Goal: Contribute content: Contribute content

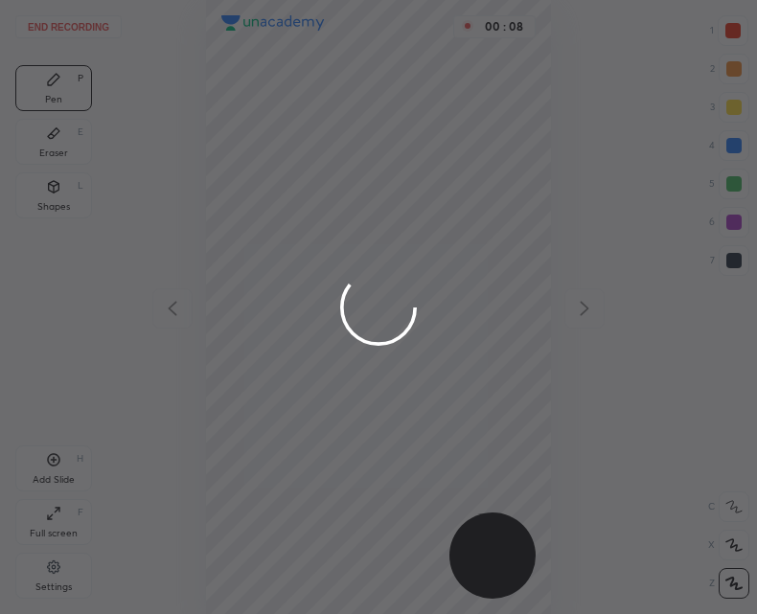
scroll to position [614, 450]
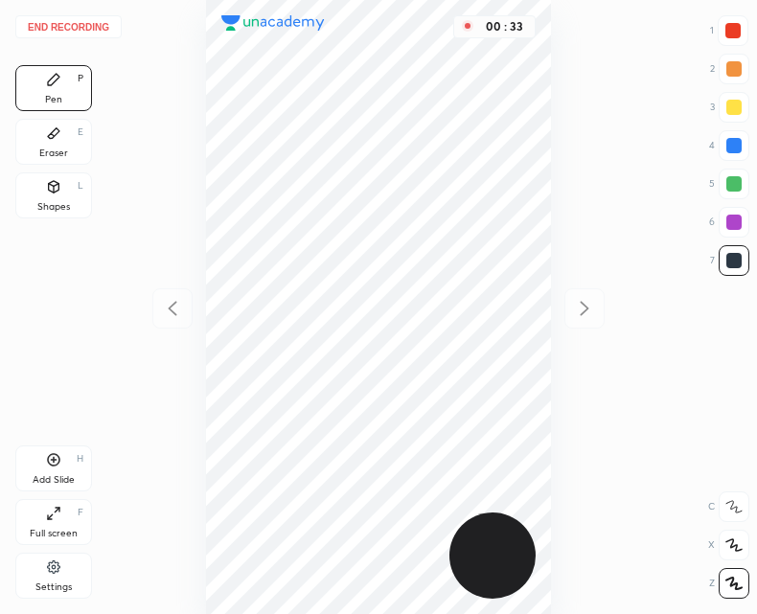
click at [59, 466] on icon at bounding box center [53, 459] width 15 height 15
click at [173, 312] on icon at bounding box center [172, 308] width 23 height 23
click at [582, 318] on icon at bounding box center [584, 308] width 23 height 23
click at [49, 28] on button "End recording" at bounding box center [68, 26] width 106 height 23
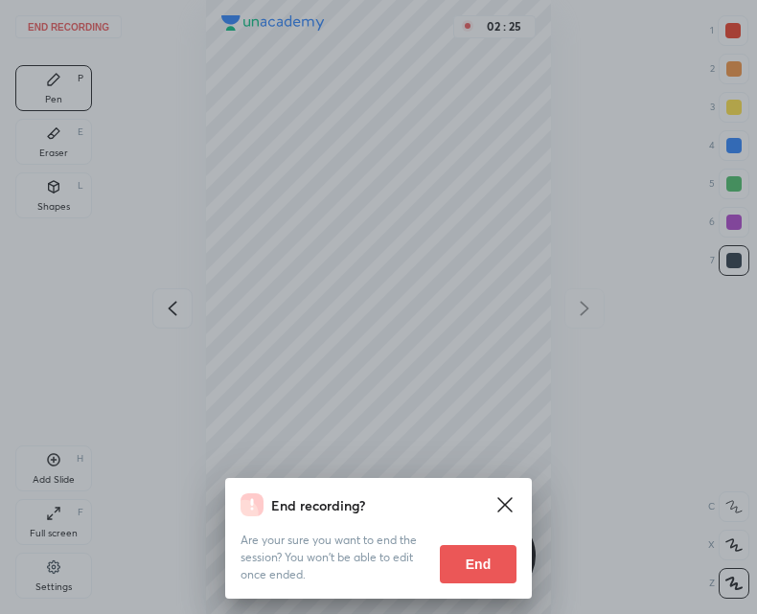
click at [485, 553] on button "End" at bounding box center [478, 564] width 77 height 38
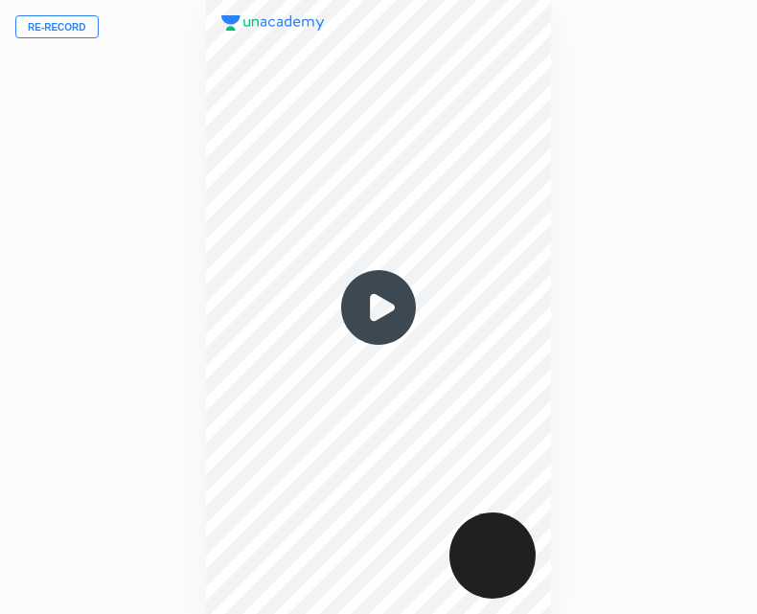
click at [59, 20] on button "Re-record" at bounding box center [56, 26] width 83 height 23
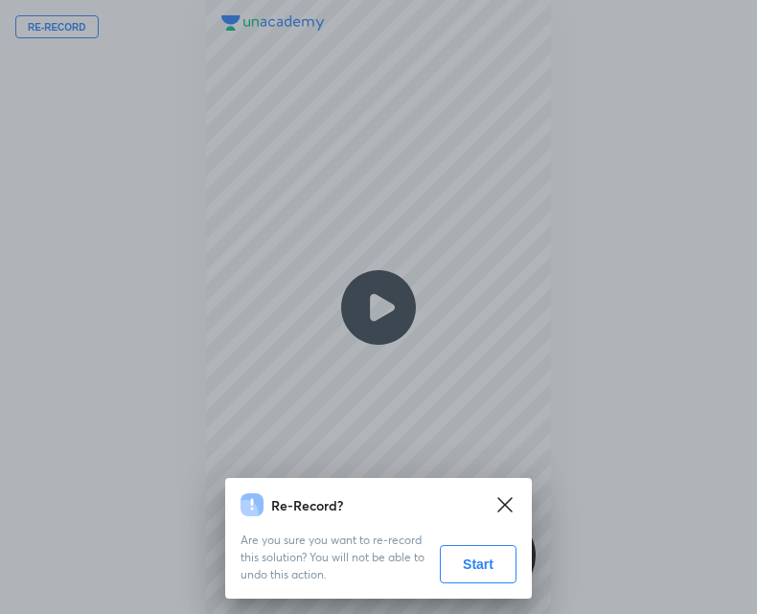
click at [480, 561] on button "Start" at bounding box center [478, 564] width 77 height 38
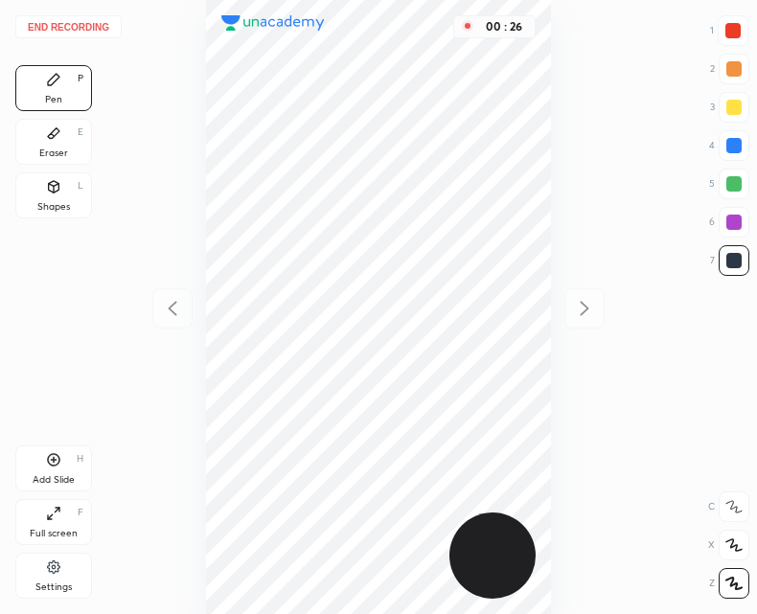
click at [54, 461] on icon at bounding box center [54, 460] width 6 height 6
click at [176, 306] on icon at bounding box center [172, 308] width 23 height 23
click at [566, 306] on div at bounding box center [585, 309] width 40 height 40
click at [163, 302] on icon at bounding box center [172, 308] width 23 height 23
click at [66, 454] on div "Add Slide H" at bounding box center [53, 469] width 77 height 46
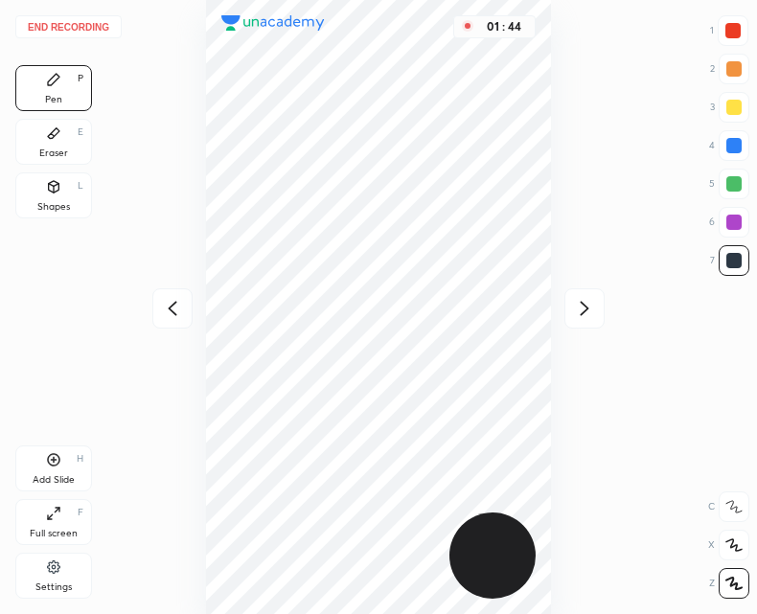
click at [152, 310] on div at bounding box center [172, 309] width 40 height 40
click at [43, 455] on div "Add Slide H" at bounding box center [53, 469] width 77 height 46
click at [71, 443] on div "Pen P Eraser E Shapes L Add Slide H Full screen F Settings" at bounding box center [53, 336] width 77 height 542
click at [50, 453] on icon at bounding box center [53, 459] width 15 height 15
click at [172, 312] on icon at bounding box center [172, 308] width 23 height 23
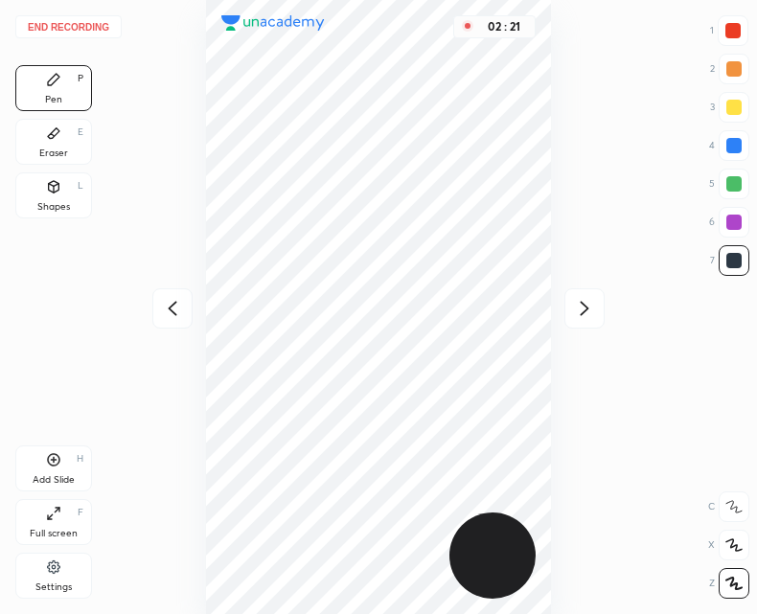
click at [579, 308] on icon at bounding box center [584, 308] width 23 height 23
click at [183, 295] on div at bounding box center [172, 309] width 40 height 40
click at [570, 314] on div at bounding box center [585, 309] width 40 height 40
click at [177, 304] on icon at bounding box center [172, 308] width 23 height 23
click at [49, 463] on icon at bounding box center [54, 460] width 12 height 12
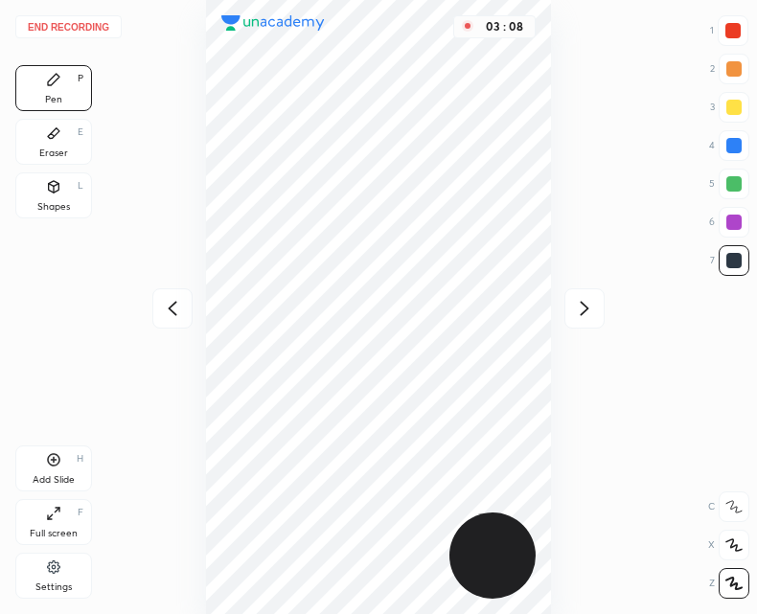
click at [584, 298] on icon at bounding box center [584, 308] width 23 height 23
click at [581, 306] on icon at bounding box center [584, 308] width 23 height 23
click at [167, 314] on icon at bounding box center [172, 308] width 23 height 23
click at [178, 306] on icon at bounding box center [172, 308] width 23 height 23
click at [579, 292] on div at bounding box center [585, 309] width 40 height 40
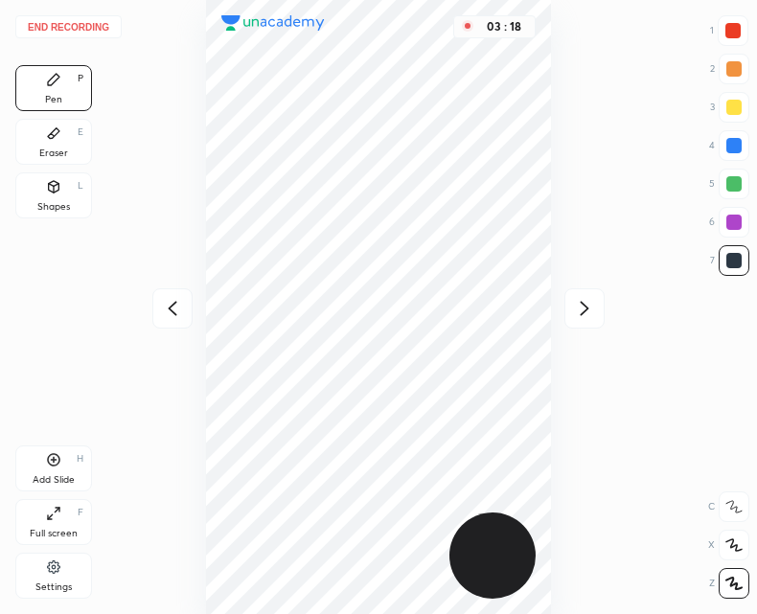
click at [585, 299] on icon at bounding box center [584, 308] width 23 height 23
click at [84, 26] on button "End recording" at bounding box center [68, 26] width 106 height 23
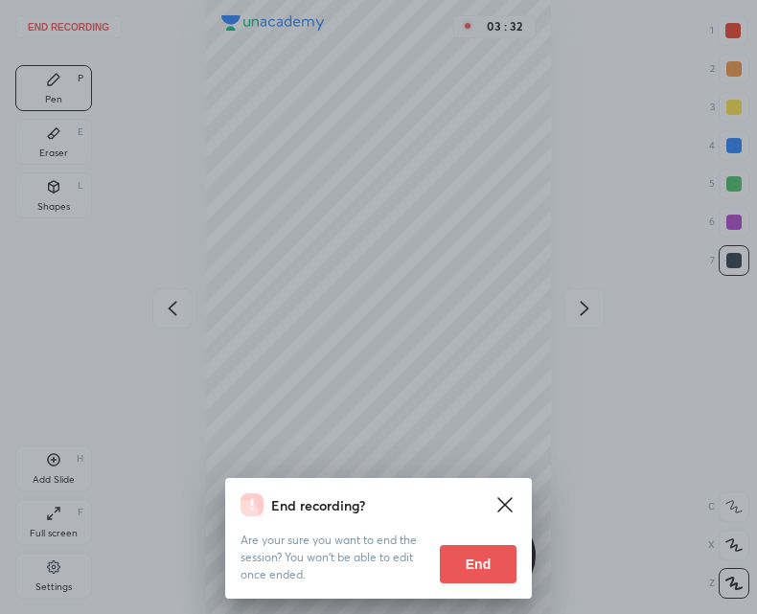
click at [475, 562] on button "End" at bounding box center [478, 564] width 77 height 38
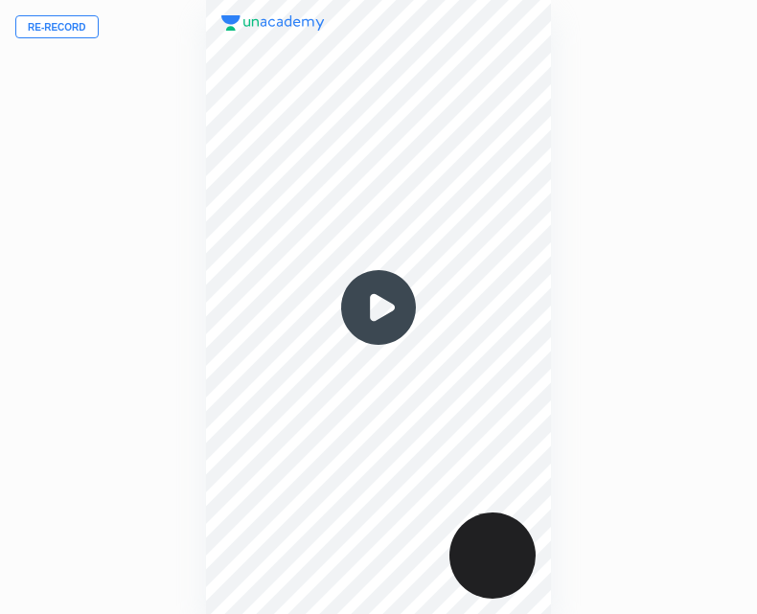
click at [382, 303] on img at bounding box center [379, 308] width 92 height 92
